Goal: Task Accomplishment & Management: Use online tool/utility

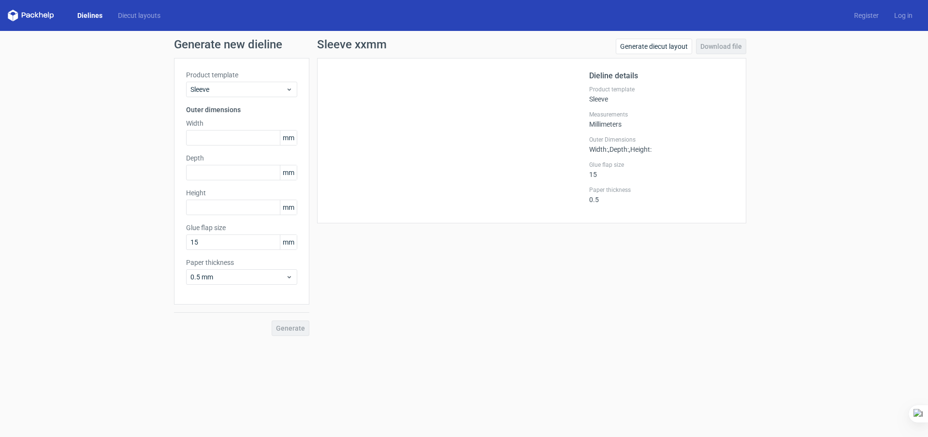
click at [38, 18] on icon at bounding box center [31, 16] width 46 height 12
click at [87, 17] on link "Dielines" at bounding box center [90, 16] width 41 height 10
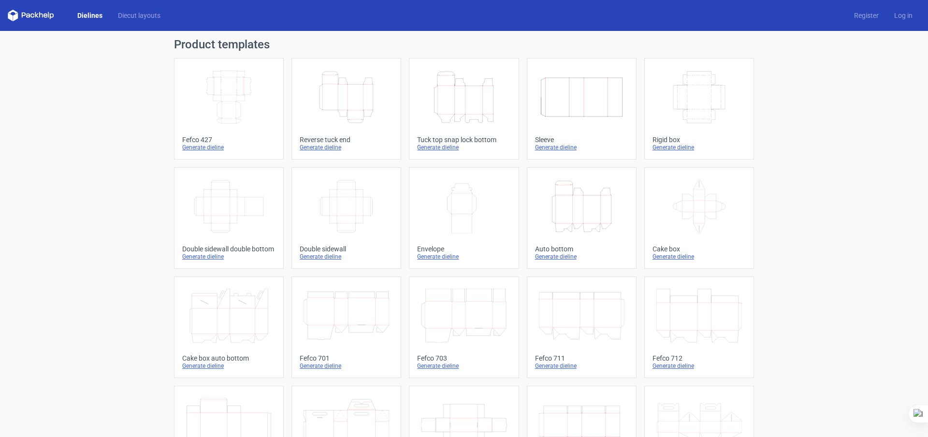
click at [567, 99] on icon "Width Depth Height" at bounding box center [582, 97] width 86 height 54
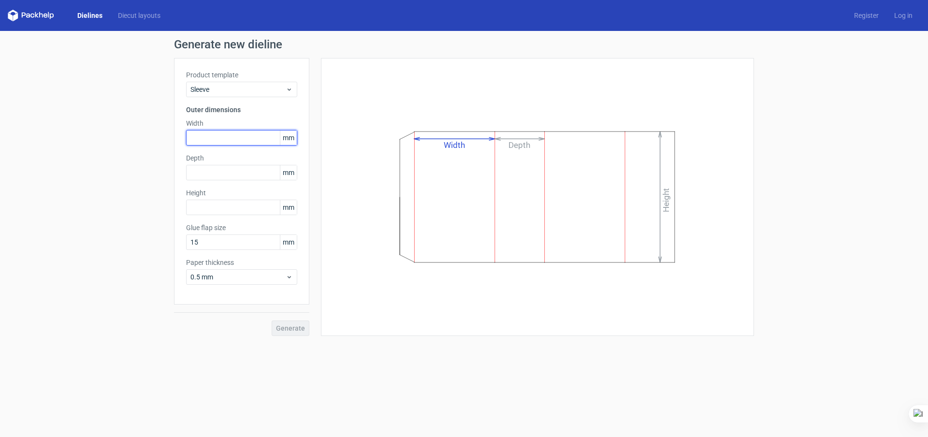
click at [206, 140] on input "text" at bounding box center [241, 137] width 111 height 15
type input "3"
type input "80"
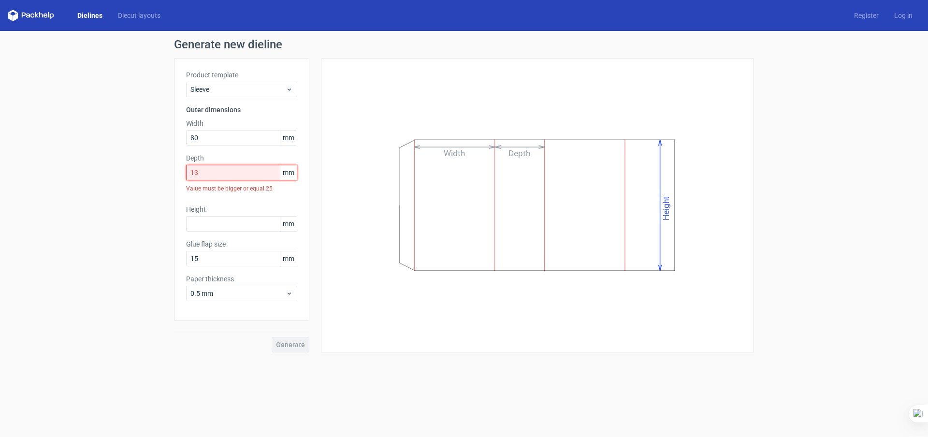
click at [205, 174] on input "13" at bounding box center [241, 172] width 111 height 15
drag, startPoint x: 205, startPoint y: 174, endPoint x: 189, endPoint y: 174, distance: 16.9
click at [189, 174] on input "13" at bounding box center [241, 172] width 111 height 15
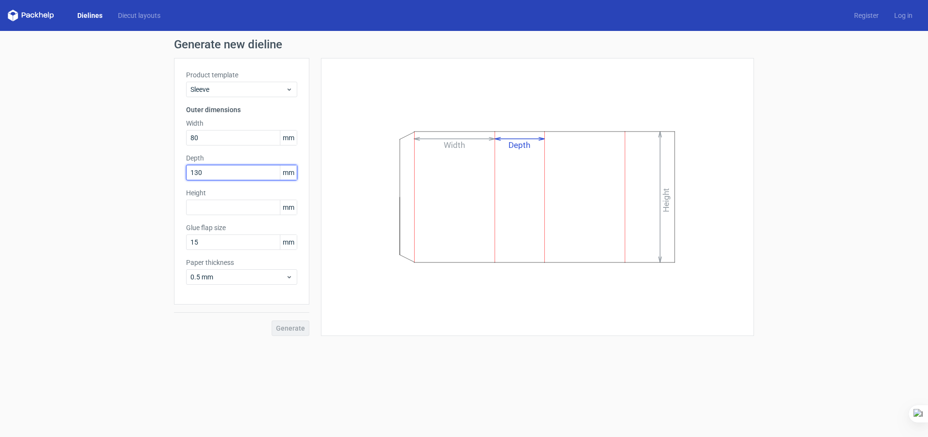
type input "130"
type input "300"
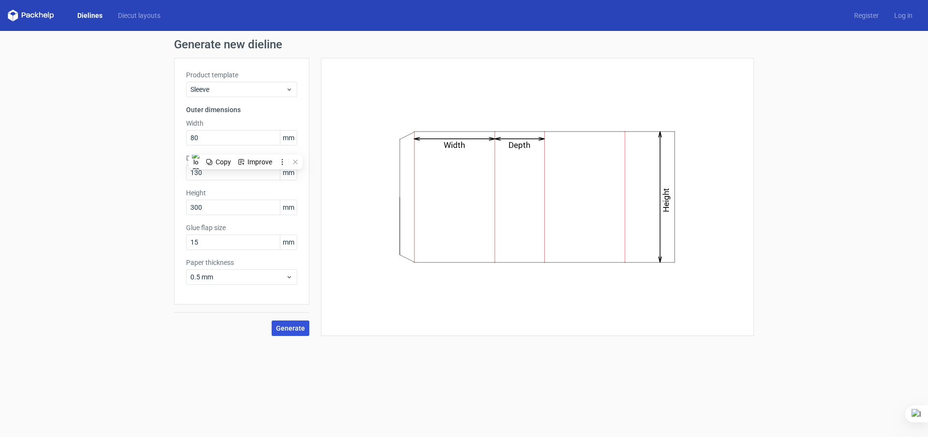
click at [286, 329] on span "Generate" at bounding box center [290, 328] width 29 height 7
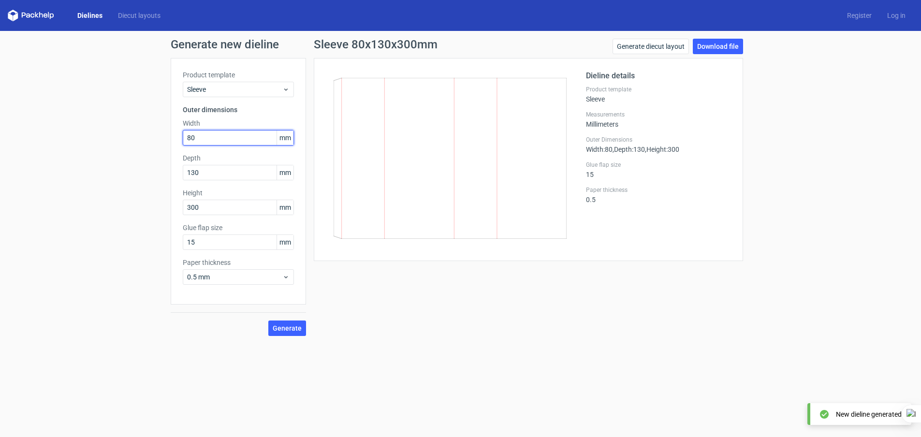
click at [199, 131] on input "80" at bounding box center [238, 137] width 111 height 15
drag, startPoint x: 189, startPoint y: 138, endPoint x: 158, endPoint y: 138, distance: 30.9
click at [158, 138] on div "Generate new dieline Product template Sleeve Outer dimensions Width 80 mm Depth…" at bounding box center [460, 187] width 921 height 313
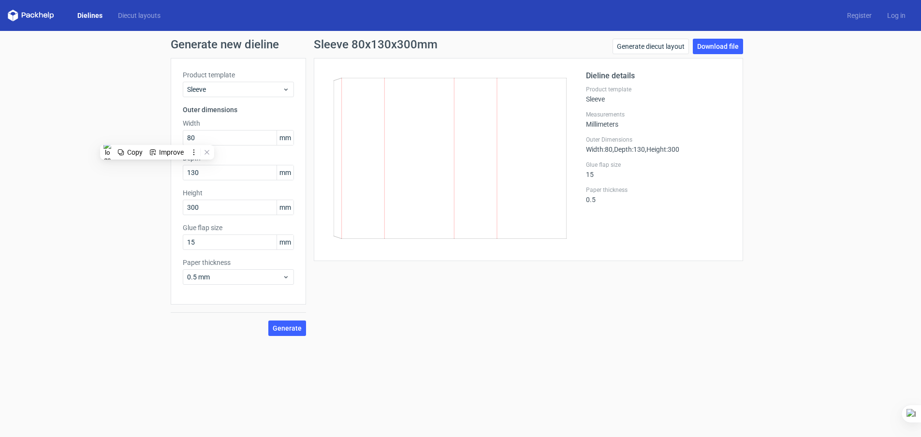
drag, startPoint x: 85, startPoint y: 13, endPoint x: 91, endPoint y: 13, distance: 6.3
click at [85, 13] on link "Dielines" at bounding box center [90, 16] width 41 height 10
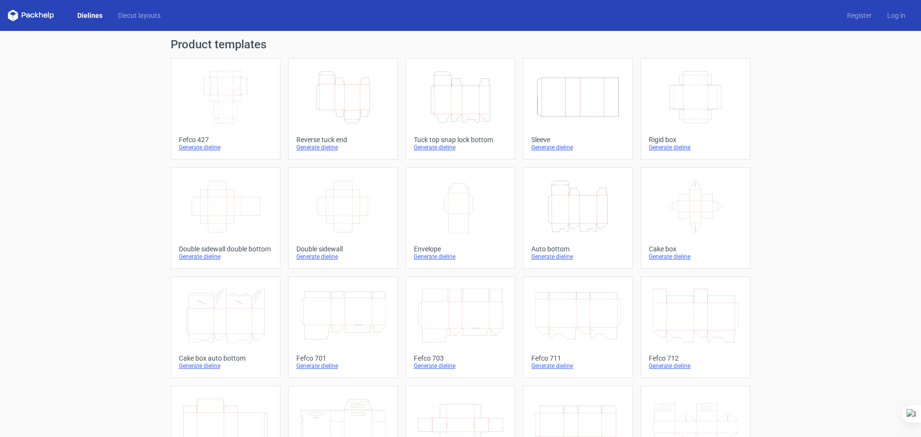
click at [549, 102] on icon "Width Depth Height" at bounding box center [578, 97] width 86 height 54
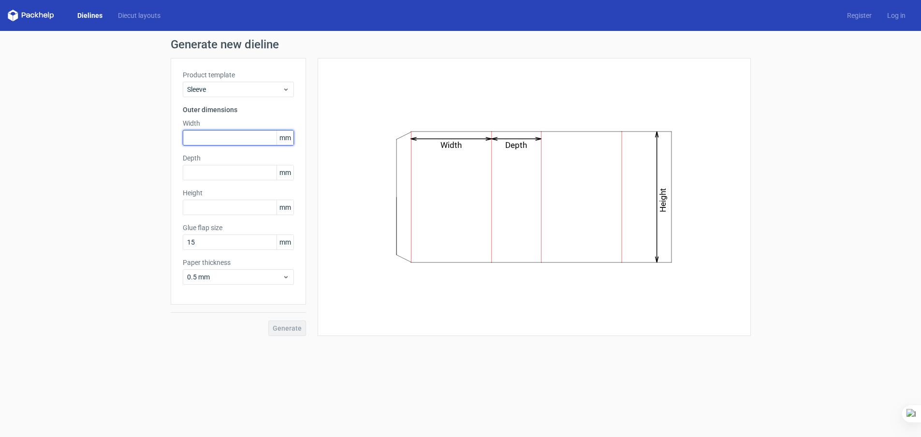
click at [204, 135] on input "text" at bounding box center [238, 137] width 111 height 15
type input "132"
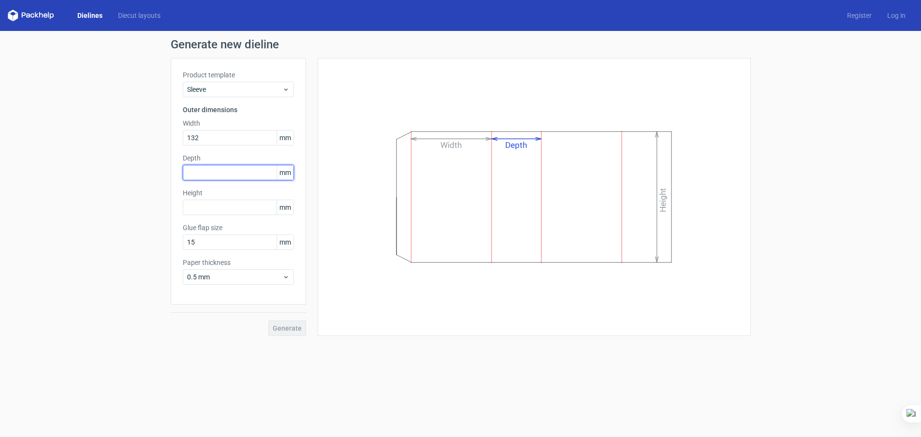
click at [201, 176] on input "text" at bounding box center [238, 172] width 111 height 15
type input "82"
click at [206, 211] on input "text" at bounding box center [238, 207] width 111 height 15
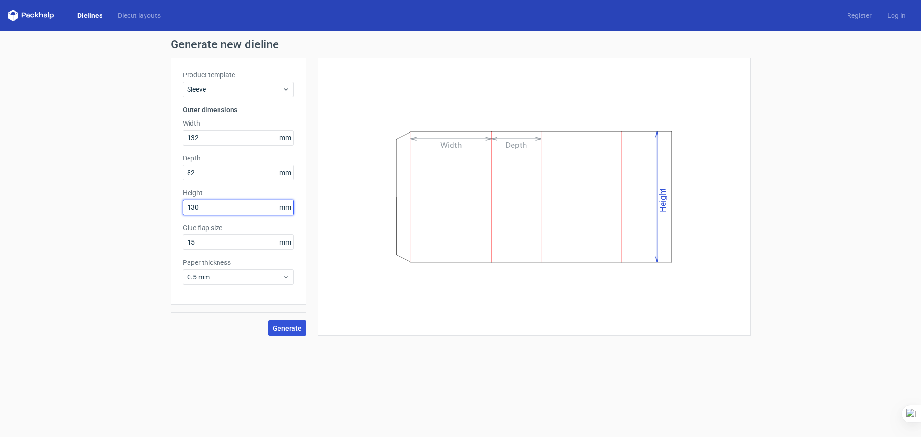
type input "130"
click at [298, 329] on span "Generate" at bounding box center [287, 328] width 29 height 7
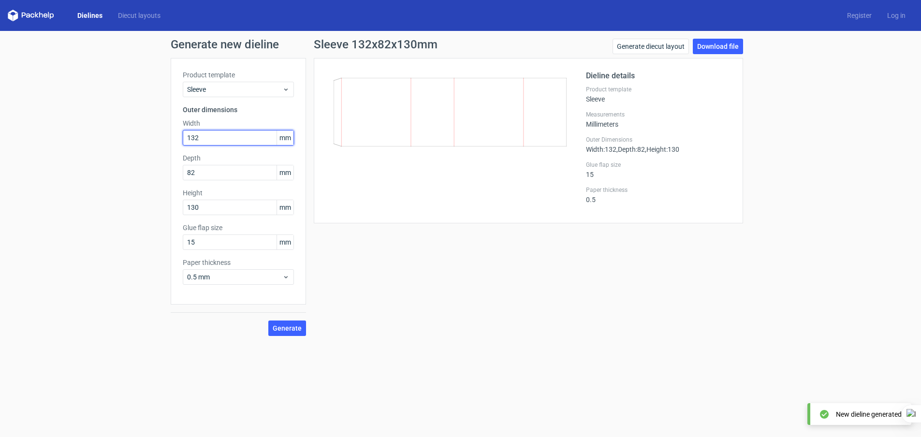
drag, startPoint x: 218, startPoint y: 139, endPoint x: 140, endPoint y: 128, distance: 78.1
click at [140, 128] on div "Generate new dieline Product template Sleeve Outer dimensions Width 132 mm Dept…" at bounding box center [460, 187] width 921 height 313
type input "82"
click at [278, 329] on span "Generate" at bounding box center [287, 328] width 29 height 7
click at [283, 329] on span "Generate" at bounding box center [287, 328] width 29 height 7
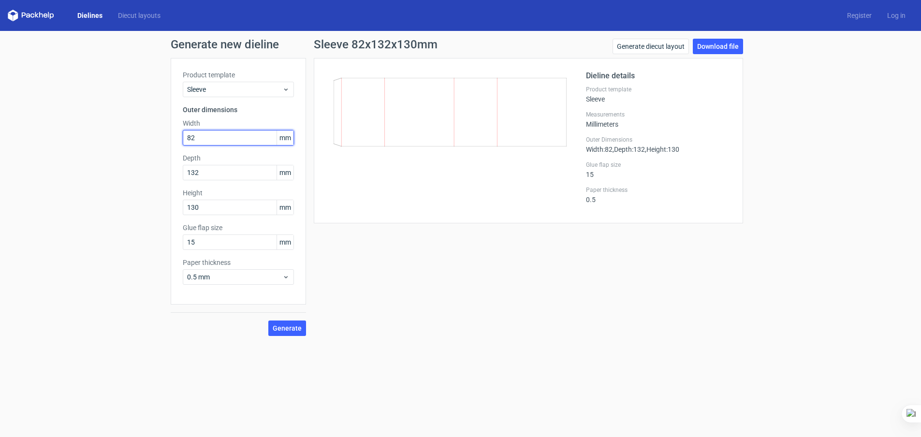
click at [215, 136] on input "82" at bounding box center [238, 137] width 111 height 15
drag, startPoint x: 226, startPoint y: 134, endPoint x: 173, endPoint y: 142, distance: 53.2
click at [174, 142] on div "Product template Sleeve Outer dimensions Width 82 mm Depth 132 mm Height 130 mm…" at bounding box center [238, 181] width 135 height 247
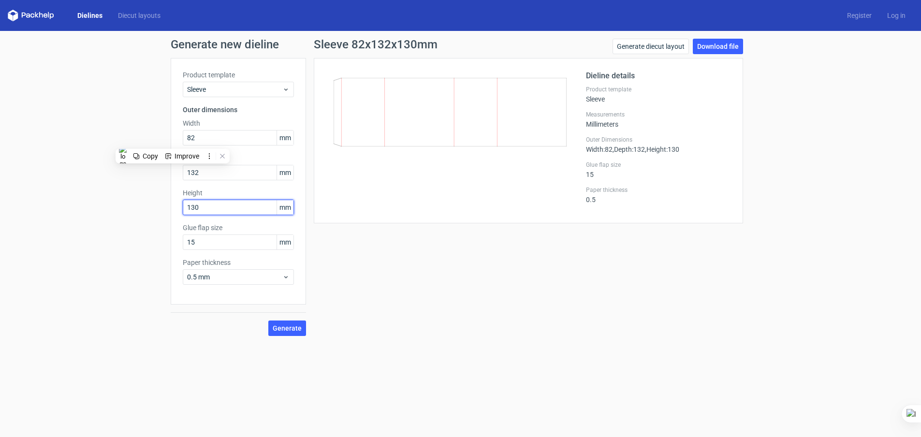
click at [211, 209] on input "130" at bounding box center [238, 207] width 111 height 15
click at [218, 206] on input "130" at bounding box center [238, 207] width 111 height 15
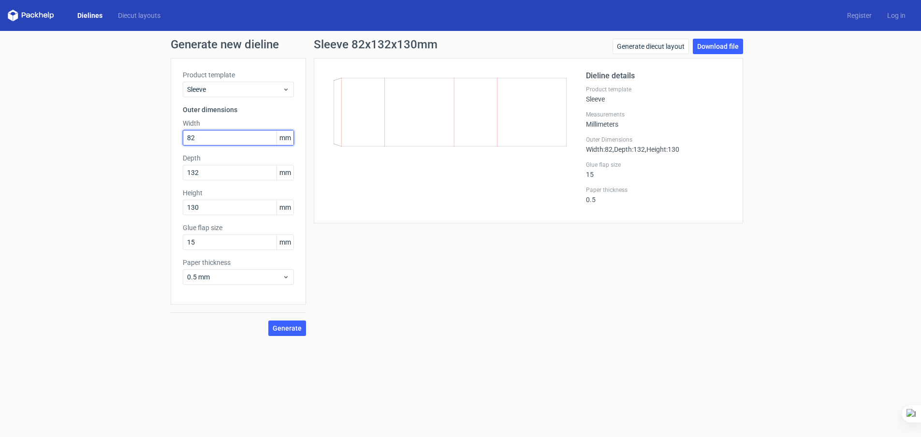
drag, startPoint x: 211, startPoint y: 139, endPoint x: 140, endPoint y: 142, distance: 70.6
click at [150, 142] on div "Generate new dieline Product template Sleeve Outer dimensions Width 82 mm Depth…" at bounding box center [460, 187] width 921 height 313
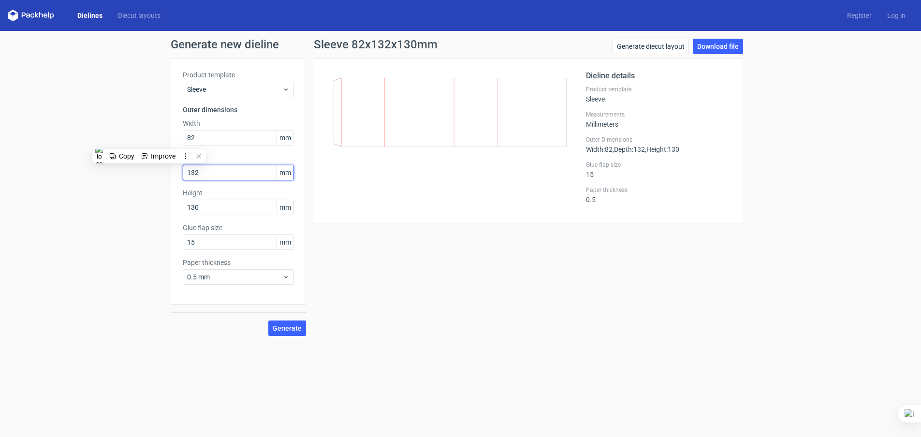
drag, startPoint x: 218, startPoint y: 172, endPoint x: 170, endPoint y: 179, distance: 48.3
click at [171, 179] on div "Product template Sleeve Outer dimensions Width 82 mm Depth 132 mm Height 130 mm…" at bounding box center [238, 181] width 135 height 247
drag, startPoint x: 206, startPoint y: 170, endPoint x: 134, endPoint y: 169, distance: 72.5
click at [134, 169] on div "Generate new dieline Product template Sleeve Outer dimensions Width 82 mm Depth…" at bounding box center [460, 187] width 921 height 313
drag, startPoint x: 211, startPoint y: 174, endPoint x: 150, endPoint y: 178, distance: 61.1
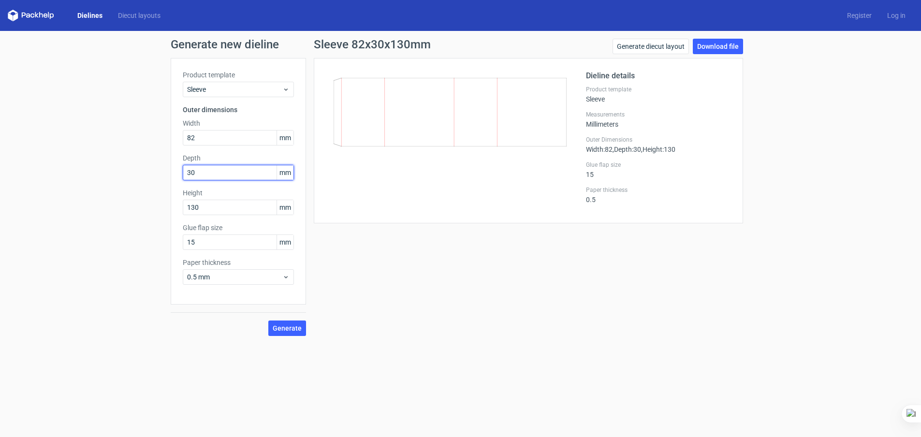
click at [150, 178] on div "Generate new dieline Product template Sleeve Outer dimensions Width 82 mm Depth…" at bounding box center [460, 187] width 921 height 313
type input "130"
type input "302"
click at [284, 331] on span "Generate" at bounding box center [287, 328] width 29 height 7
drag, startPoint x: 199, startPoint y: 140, endPoint x: 212, endPoint y: 135, distance: 13.9
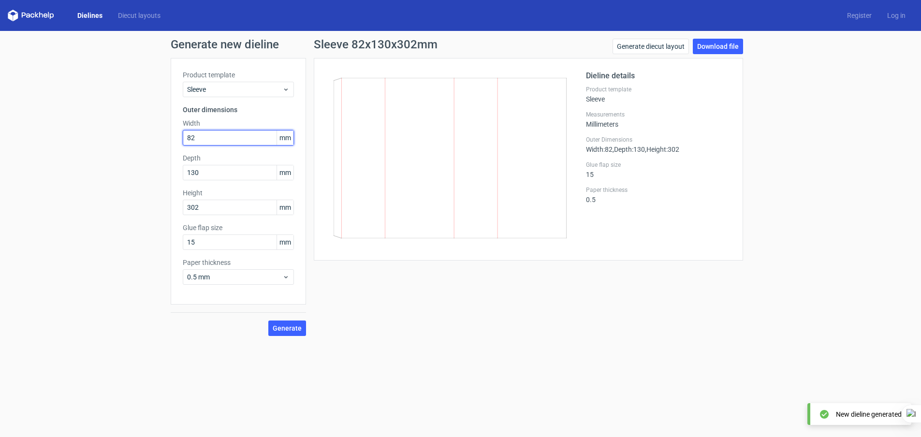
click at [200, 140] on input "82" at bounding box center [238, 137] width 111 height 15
drag, startPoint x: 212, startPoint y: 135, endPoint x: 164, endPoint y: 132, distance: 47.9
click at [164, 132] on div "Generate new dieline Product template Sleeve Outer dimensions Width 82 mm Depth…" at bounding box center [460, 187] width 921 height 313
type input "130"
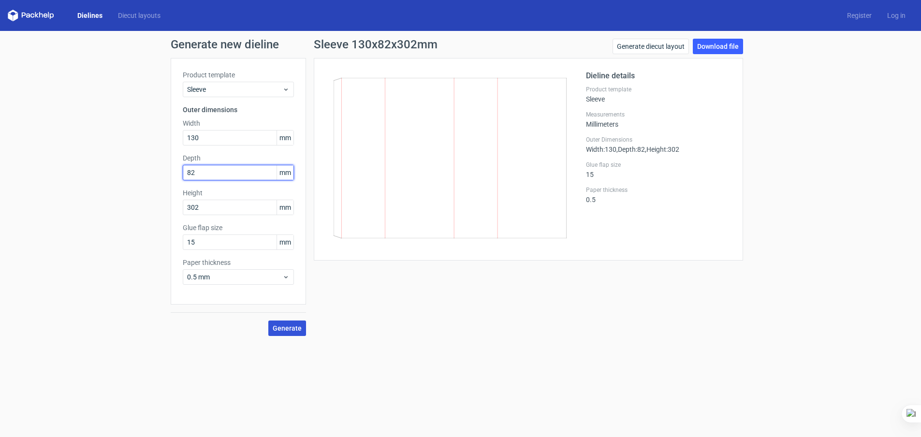
type input "82"
click at [291, 333] on button "Generate" at bounding box center [287, 327] width 38 height 15
click at [290, 329] on span "Generate" at bounding box center [287, 328] width 29 height 7
click at [708, 44] on link "Download file" at bounding box center [718, 46] width 50 height 15
